Goal: Check status: Check status

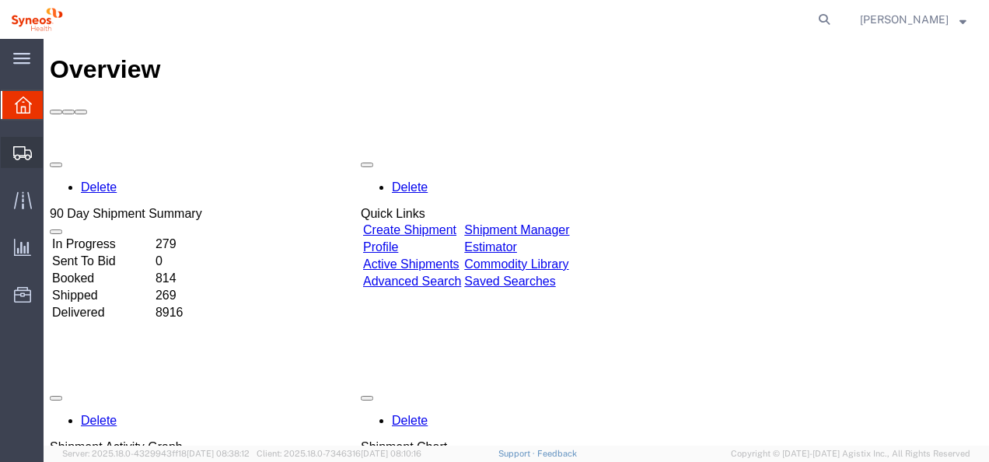
click at [54, 152] on span "Shipments" at bounding box center [48, 152] width 11 height 31
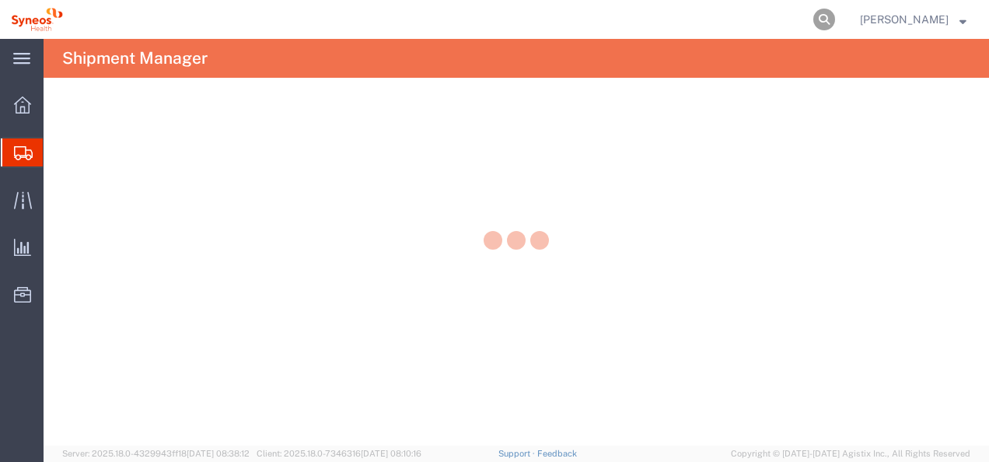
click at [835, 21] on icon at bounding box center [824, 20] width 22 height 22
click at [605, 19] on input "search" at bounding box center [576, 19] width 473 height 37
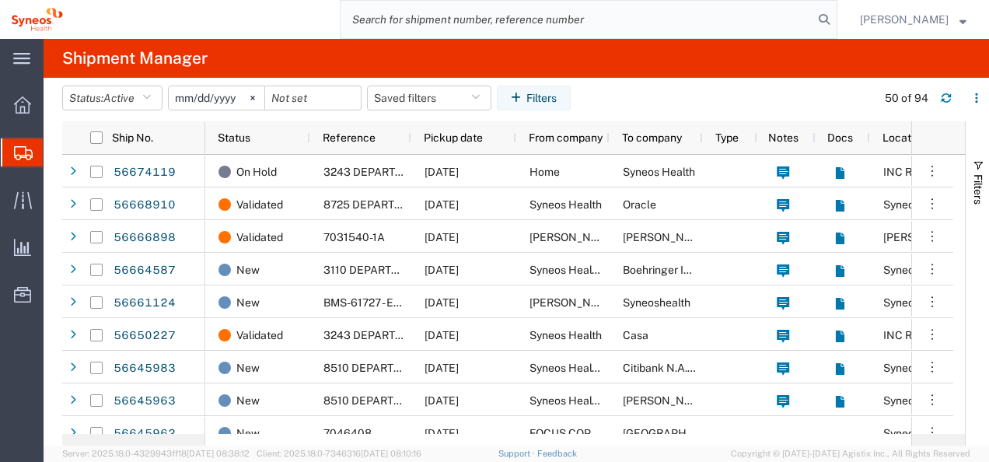
click at [459, 20] on input "search" at bounding box center [576, 19] width 473 height 37
paste input "1ZK1248V0201775377"
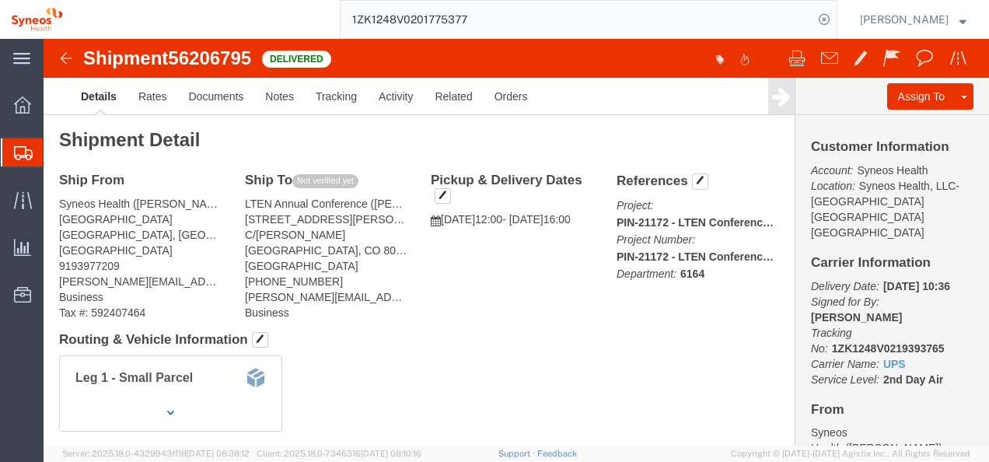
click b "6164"
copy b "6164"
click at [441, 20] on input "1ZK1248V0201775377" at bounding box center [576, 19] width 473 height 37
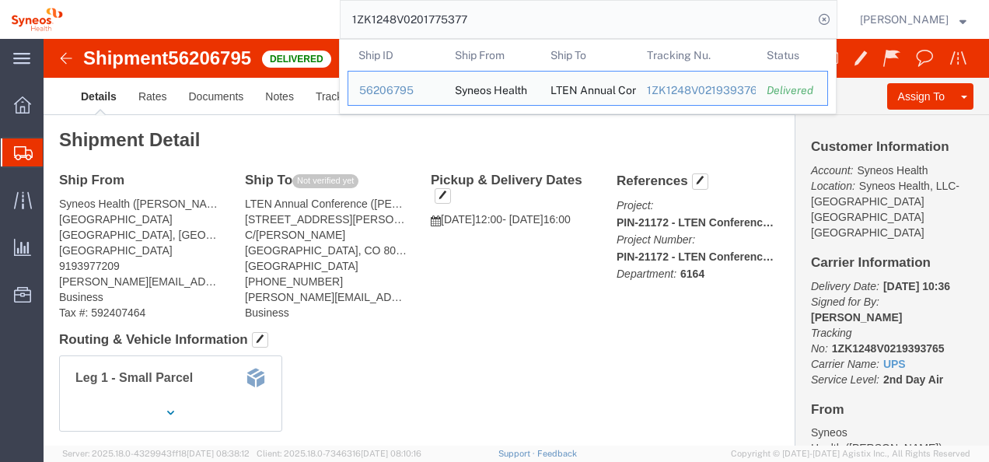
click at [423, 22] on input "1ZK1248V0201775377" at bounding box center [576, 19] width 473 height 37
paste input "3421941"
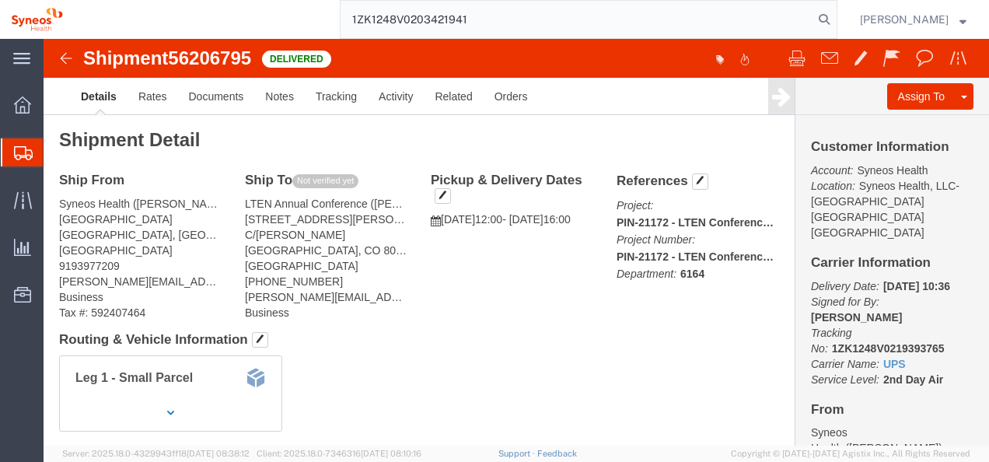
type input "1ZK1248V0203421941"
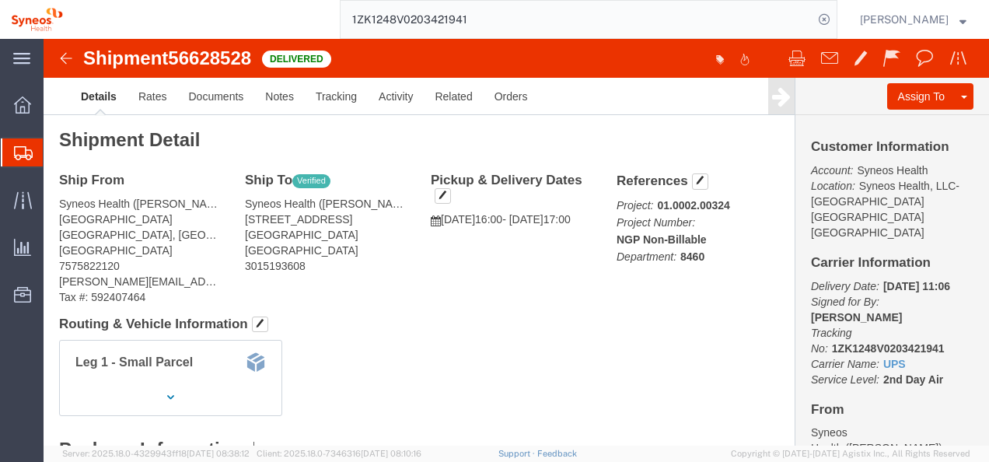
click b "8460"
copy b "8460"
